Goal: Task Accomplishment & Management: Manage account settings

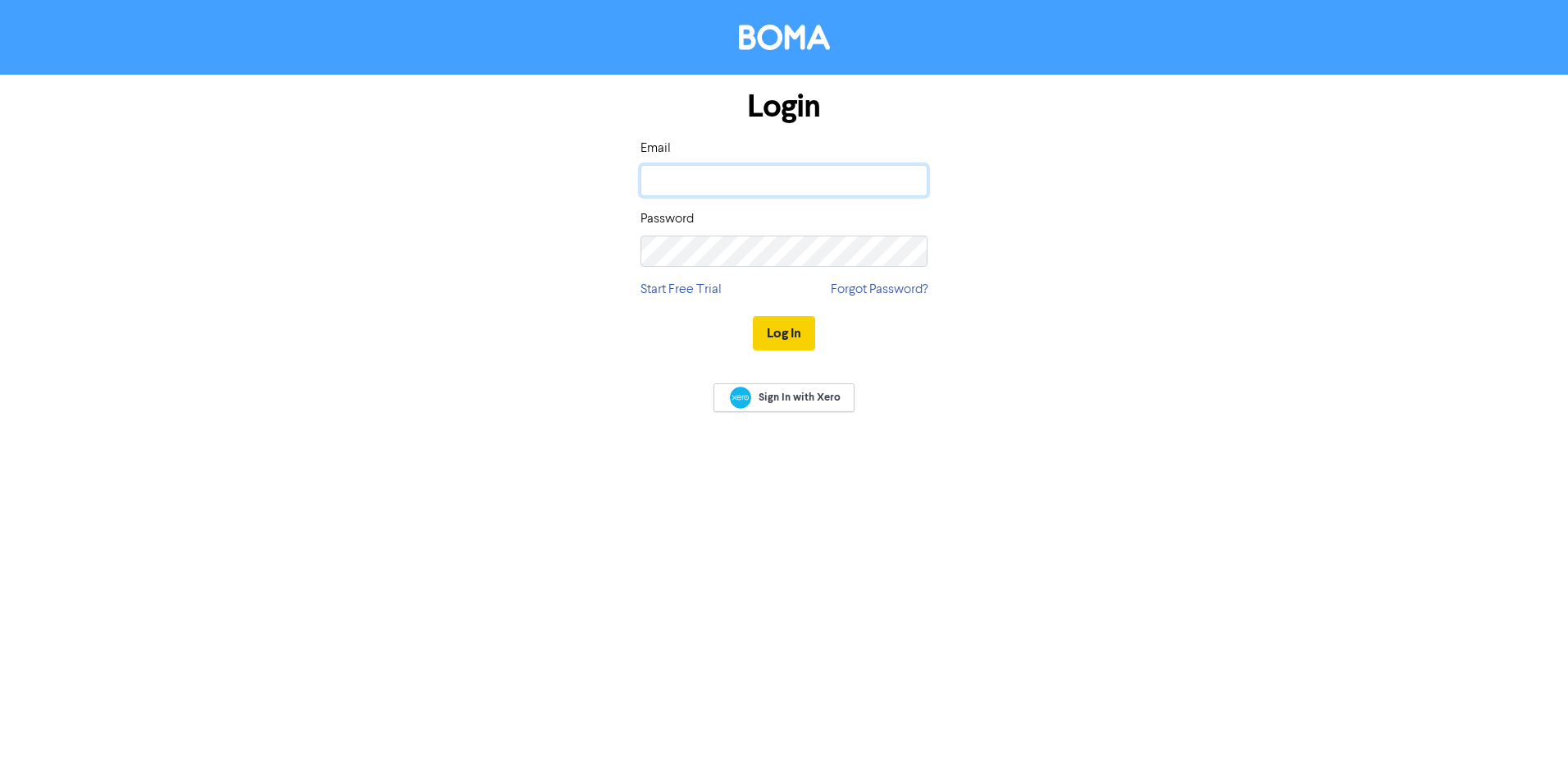
type input "WBS.WebMaster@Wizardps.com.au"
click at [783, 332] on button "Log In" at bounding box center [783, 332] width 62 height 34
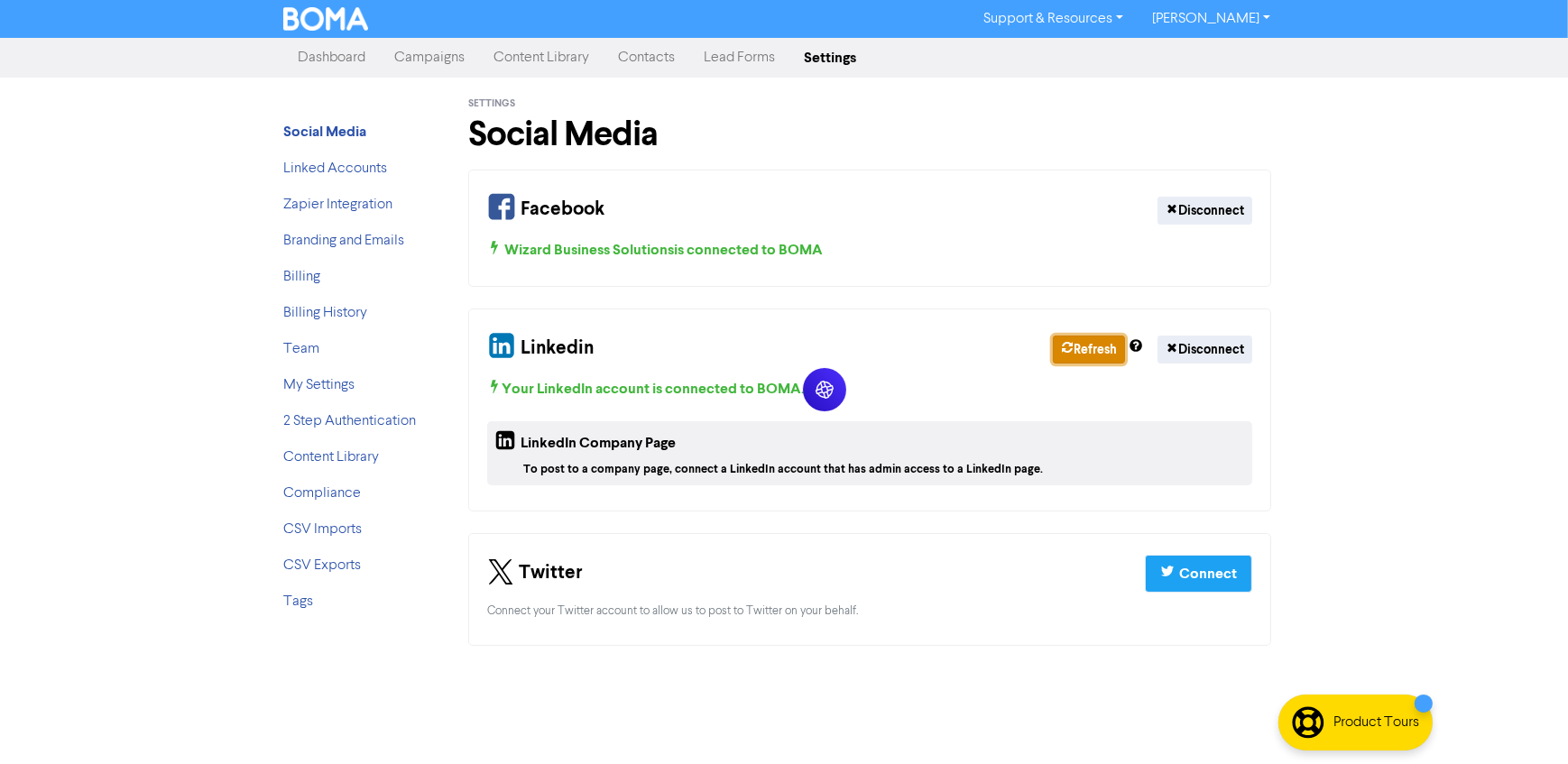
click at [1074, 352] on button "Refresh" at bounding box center [1089, 349] width 73 height 28
